Goal: Check status: Check status

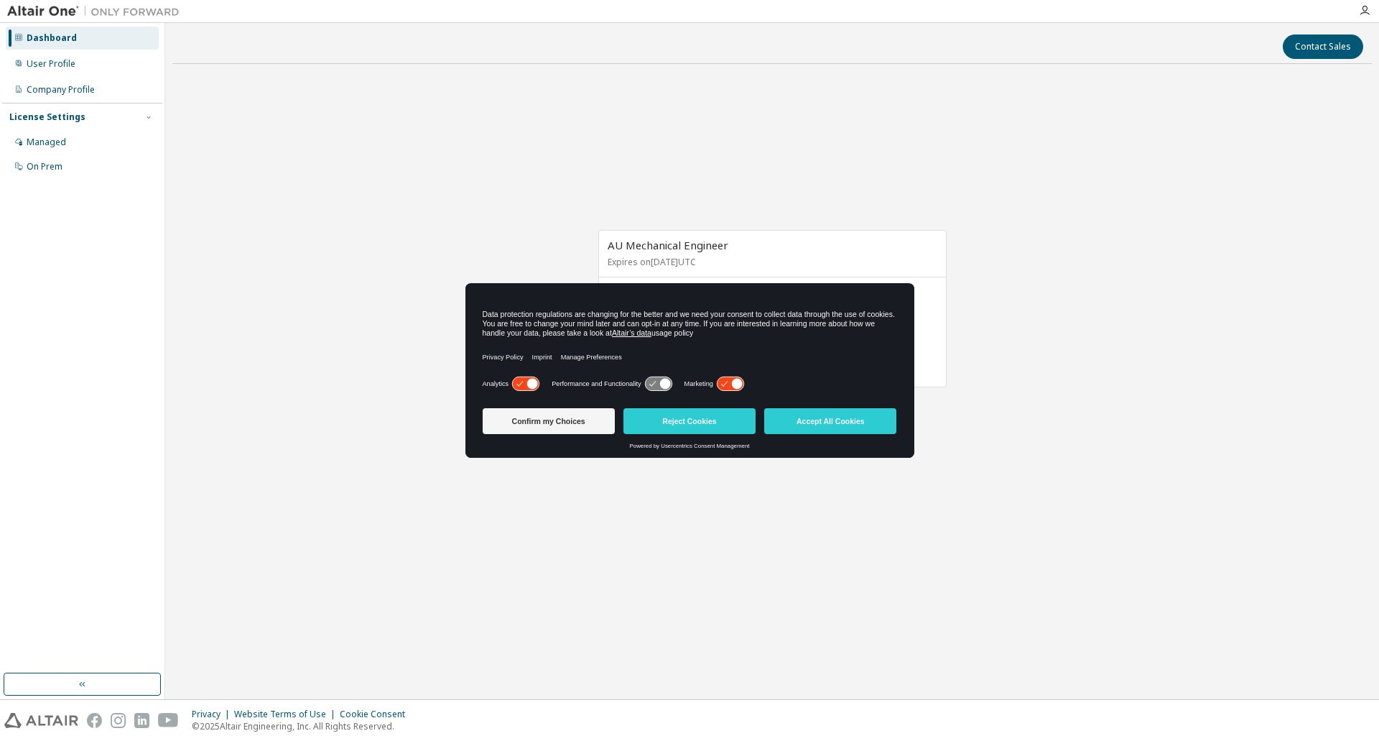
click at [424, 258] on div "AU Mechanical Engineer Expires on [DATE] UTC 0 of 72 ALTAIR UNITS USED View Lic…" at bounding box center [772, 315] width 1200 height 481
click at [555, 430] on button "Confirm my Choices" at bounding box center [549, 421] width 132 height 26
